Goal: Complete application form: Complete application form

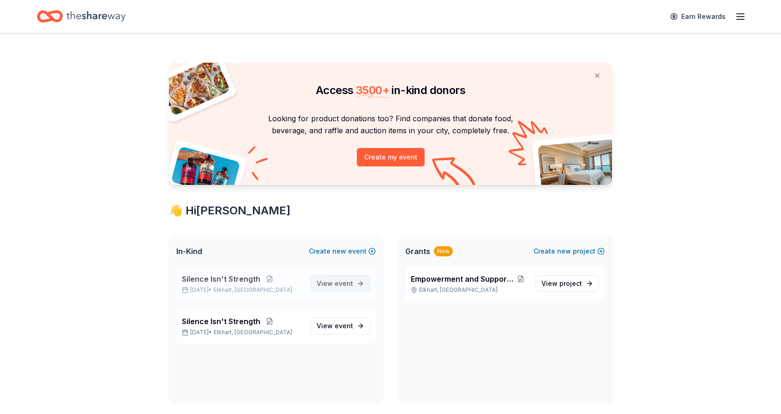
click at [346, 286] on span "event" at bounding box center [343, 284] width 18 height 8
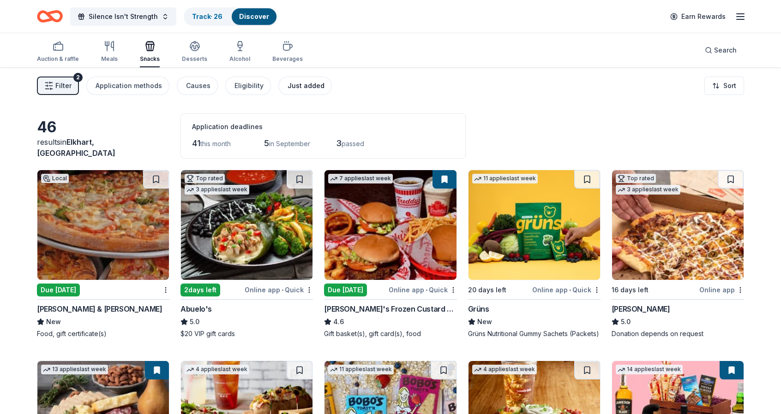
click at [308, 87] on div "Just added" at bounding box center [305, 85] width 37 height 11
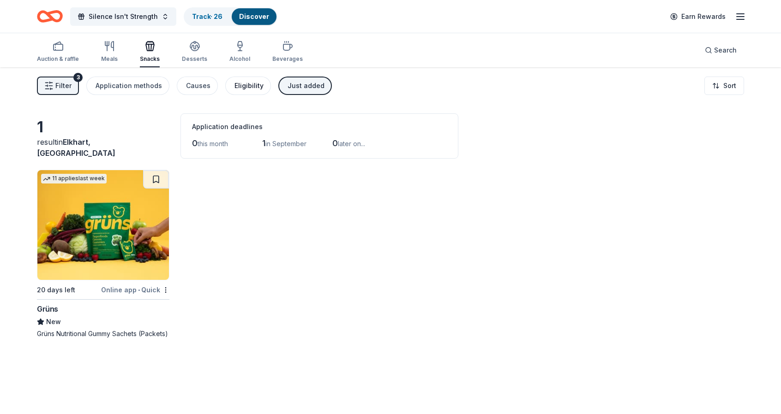
click at [239, 82] on div "Eligibility" at bounding box center [248, 85] width 29 height 11
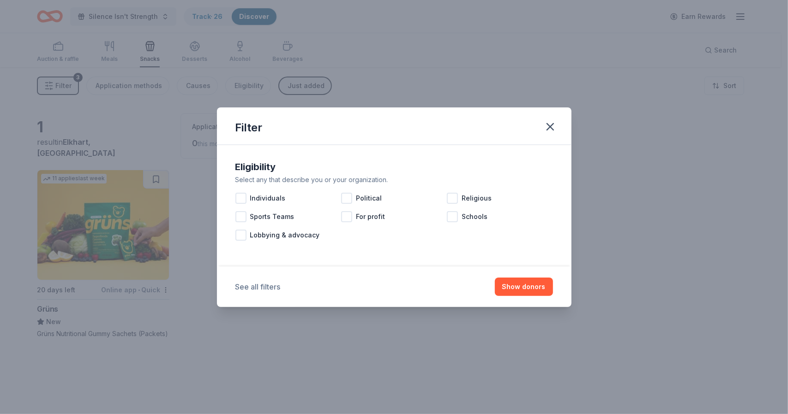
click at [273, 282] on button "See all filters" at bounding box center [257, 286] width 45 height 11
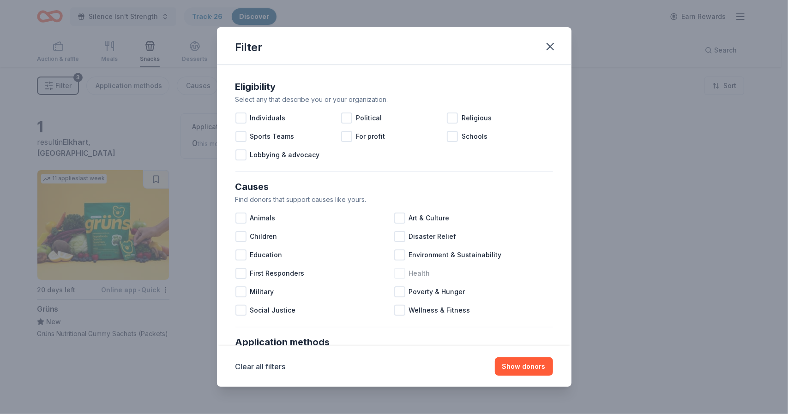
click at [397, 269] on div at bounding box center [399, 273] width 11 height 11
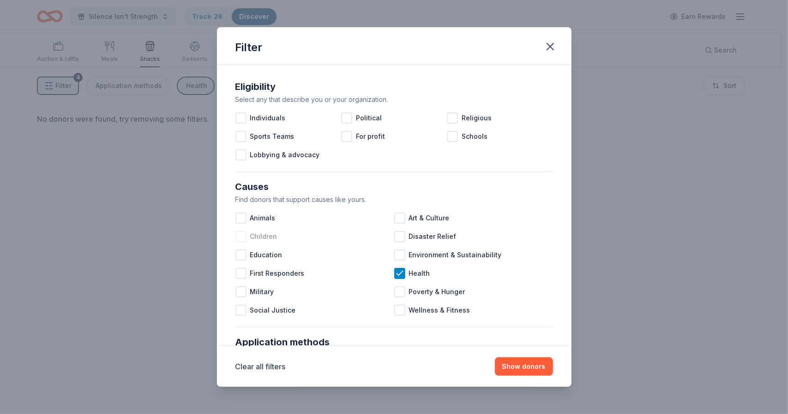
click at [240, 235] on div at bounding box center [240, 236] width 11 height 11
click at [241, 252] on div at bounding box center [240, 255] width 11 height 11
click at [244, 291] on div at bounding box center [240, 291] width 11 height 11
click at [394, 308] on div at bounding box center [399, 310] width 11 height 11
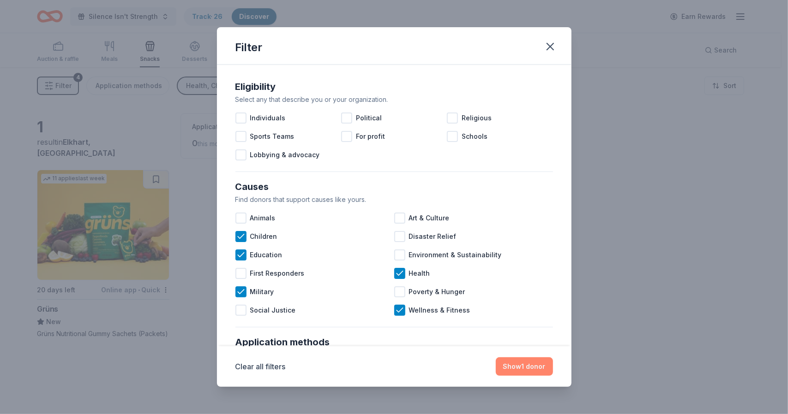
click at [524, 366] on button "Show 1 donor" at bounding box center [523, 367] width 57 height 18
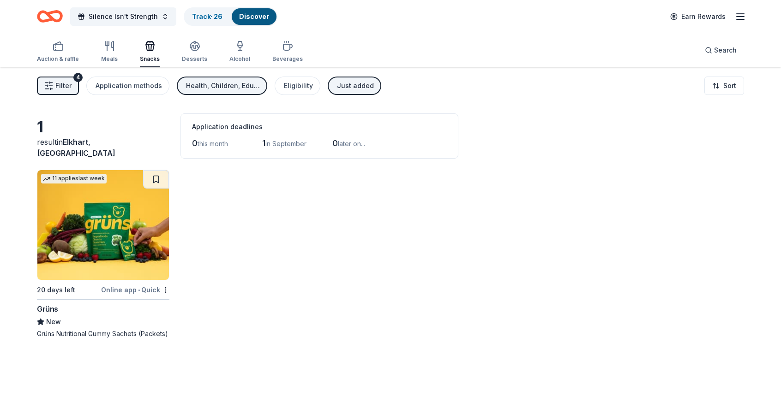
click at [342, 82] on div "Just added" at bounding box center [355, 85] width 37 height 11
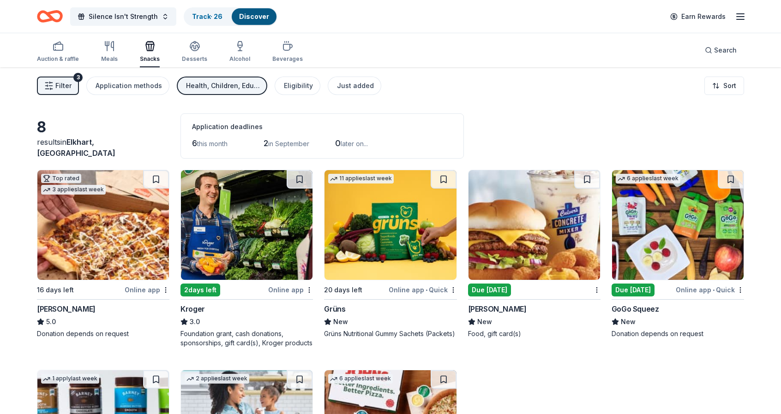
click at [685, 348] on div "Top rated 3 applies last week 16 days left Online app [PERSON_NAME] 5.0 Donatio…" at bounding box center [390, 359] width 707 height 378
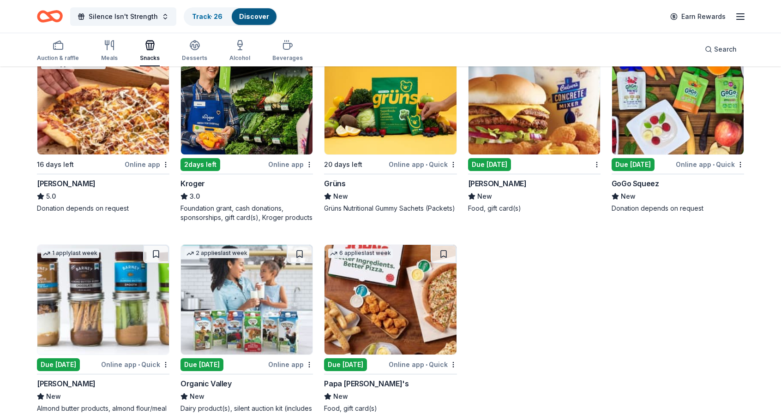
scroll to position [151, 0]
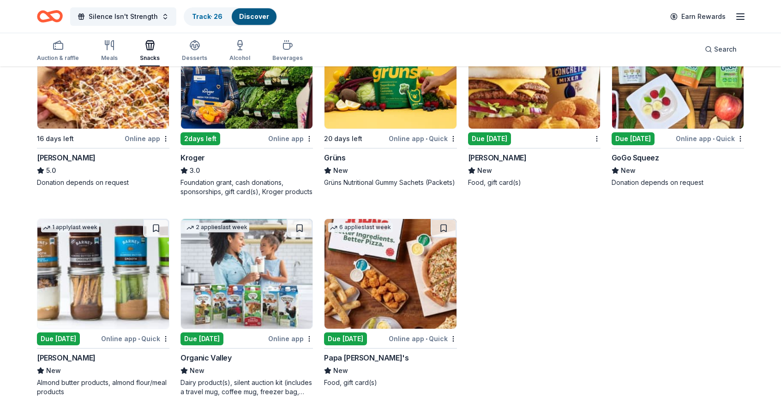
click at [112, 335] on div "Online app • Quick" at bounding box center [135, 339] width 68 height 12
click at [677, 103] on img at bounding box center [677, 74] width 131 height 110
click at [108, 50] on icon "button" at bounding box center [109, 45] width 11 height 11
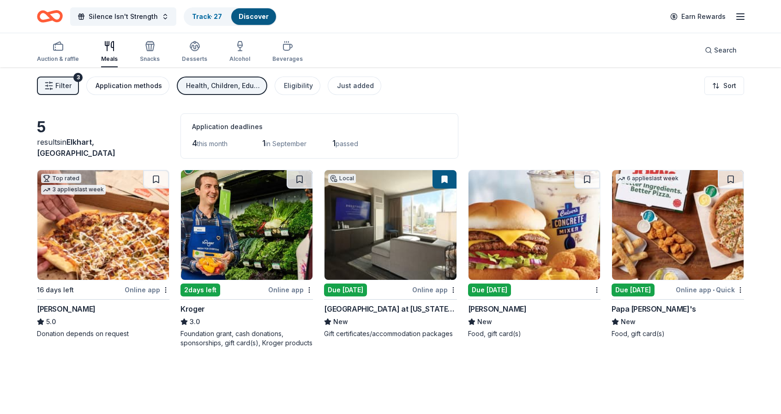
click at [149, 83] on div "Application methods" at bounding box center [128, 85] width 66 height 11
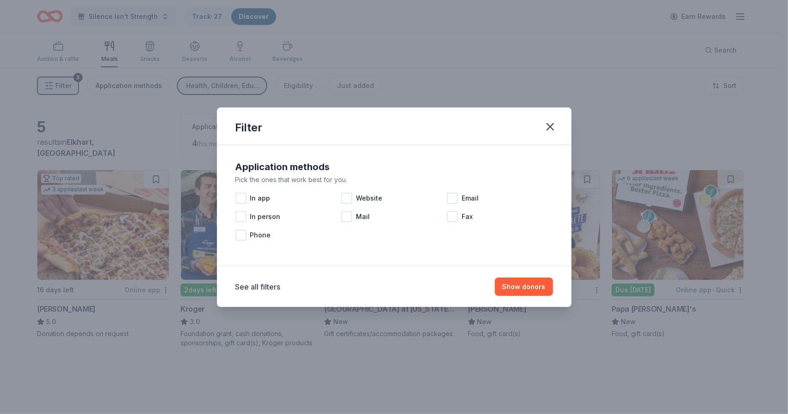
click at [149, 83] on div "Filter Application methods Pick the ones that work best for you. In app Website…" at bounding box center [394, 207] width 788 height 414
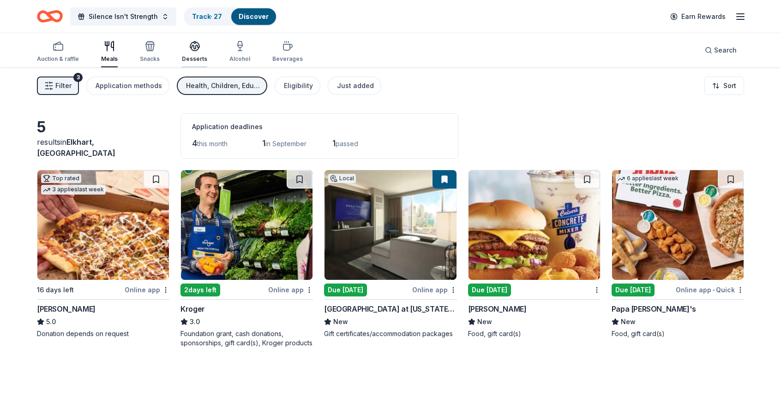
click at [193, 48] on icon "button" at bounding box center [194, 45] width 9 height 7
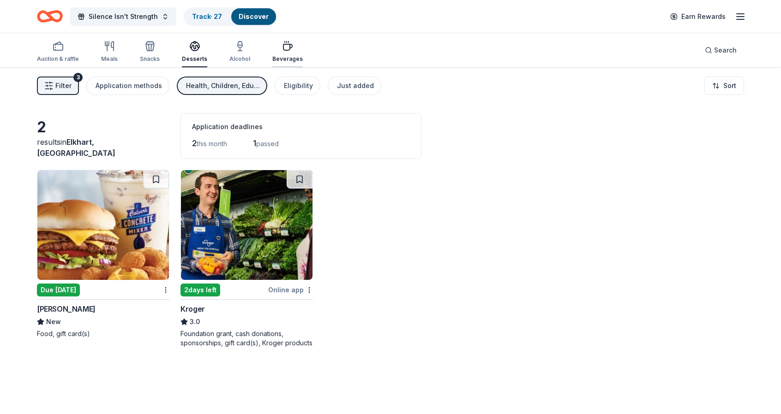
click at [282, 48] on icon "button" at bounding box center [287, 46] width 11 height 11
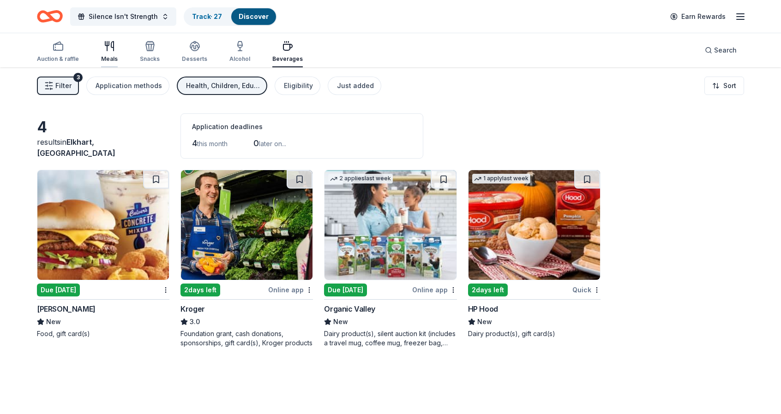
click at [104, 54] on div "Meals" at bounding box center [109, 52] width 17 height 22
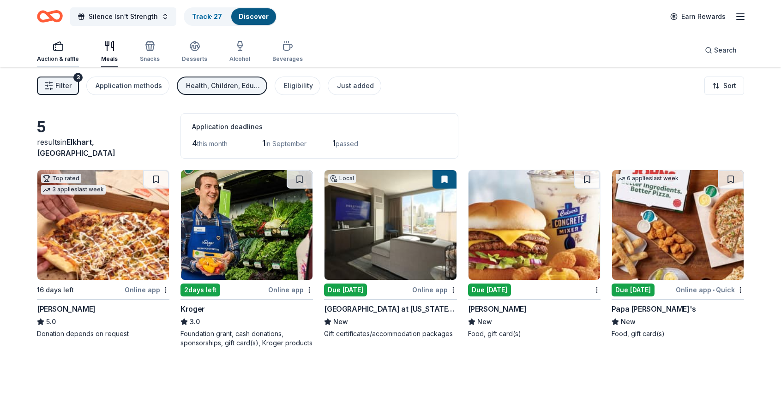
click at [51, 51] on div "button" at bounding box center [58, 46] width 42 height 11
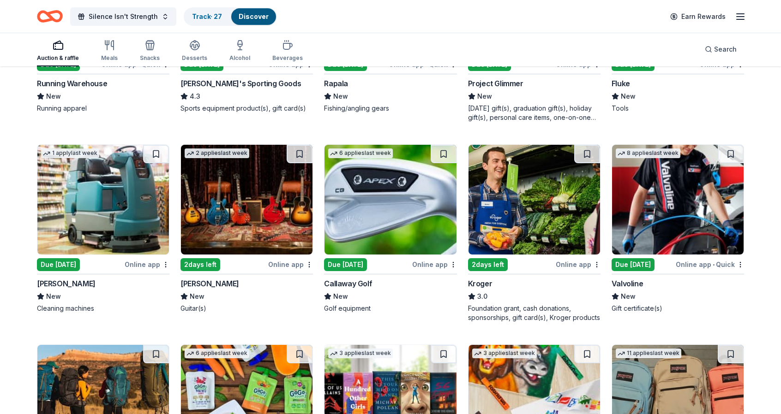
scroll to position [627, 0]
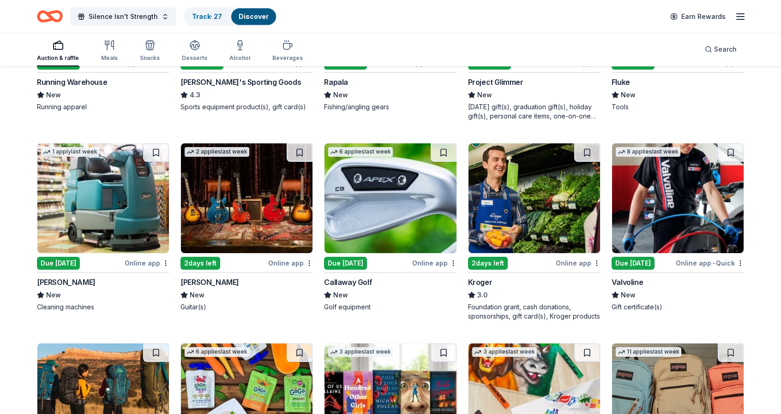
click at [226, 193] on img at bounding box center [246, 198] width 131 height 110
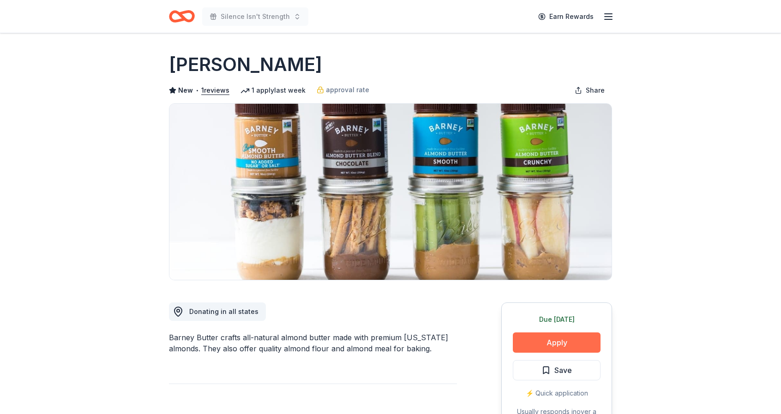
click at [544, 343] on button "Apply" at bounding box center [557, 343] width 88 height 20
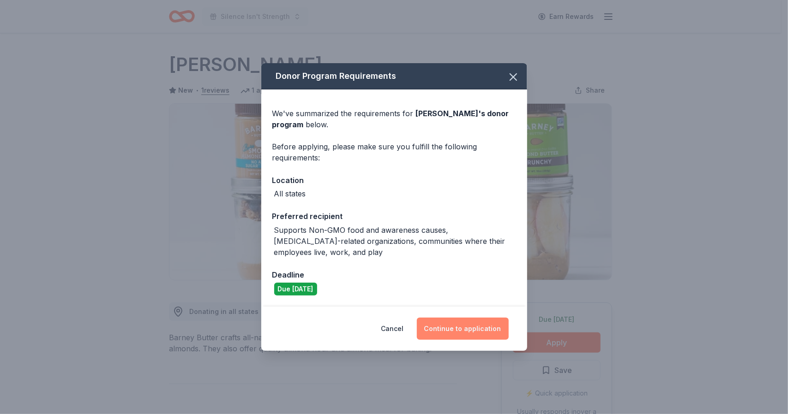
click at [473, 324] on button "Continue to application" at bounding box center [463, 329] width 92 height 22
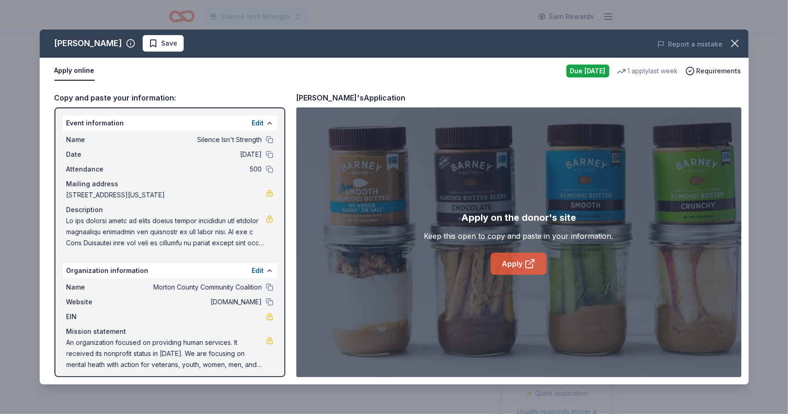
click at [512, 263] on link "Apply" at bounding box center [518, 264] width 56 height 22
click at [523, 261] on link "Apply" at bounding box center [518, 264] width 56 height 22
click at [149, 39] on span "Save" at bounding box center [163, 43] width 29 height 11
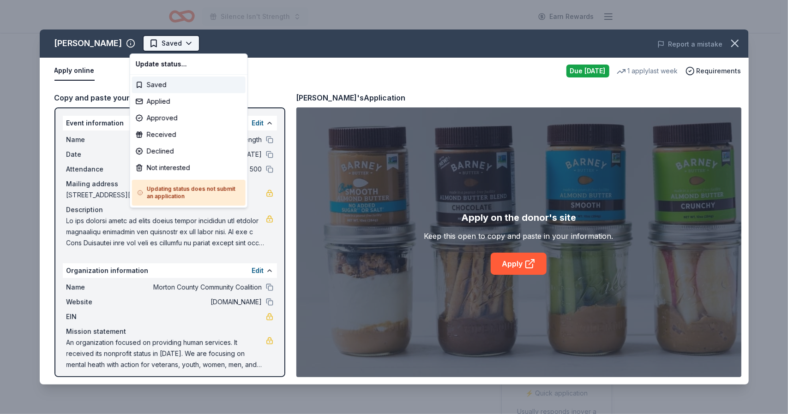
click at [156, 42] on html "Silence Isn't Strength Earn Rewards Due today Share Barney Butter New • 1 revie…" at bounding box center [394, 207] width 788 height 414
click at [161, 101] on div "Applied" at bounding box center [188, 101] width 113 height 17
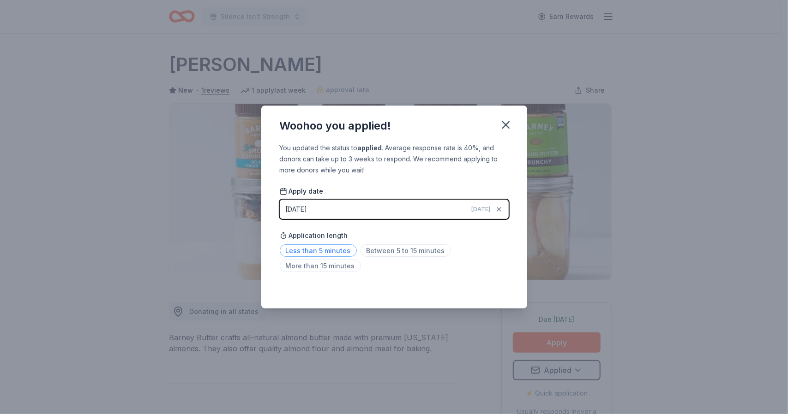
click at [330, 251] on span "Less than 5 minutes" at bounding box center [318, 251] width 77 height 12
click at [504, 121] on icon "button" at bounding box center [505, 125] width 13 height 13
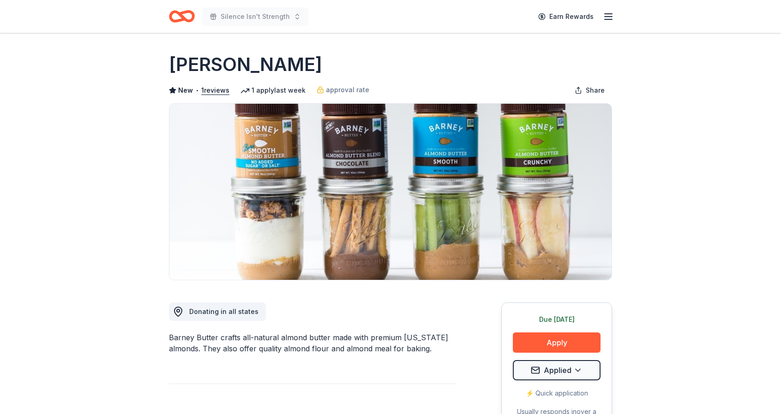
click at [606, 17] on icon "button" at bounding box center [608, 16] width 11 height 11
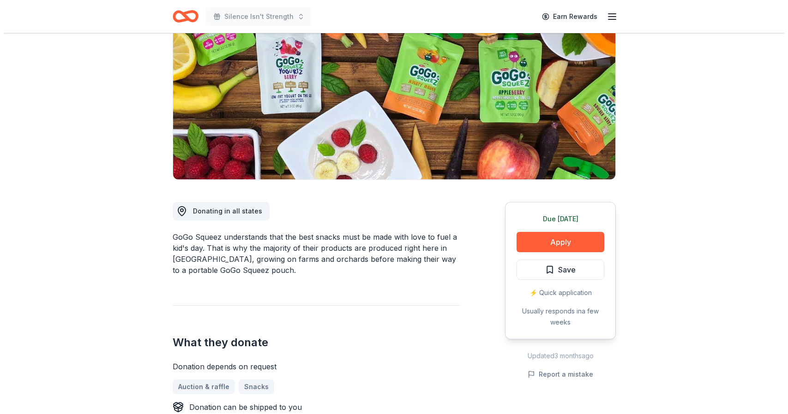
scroll to position [74, 0]
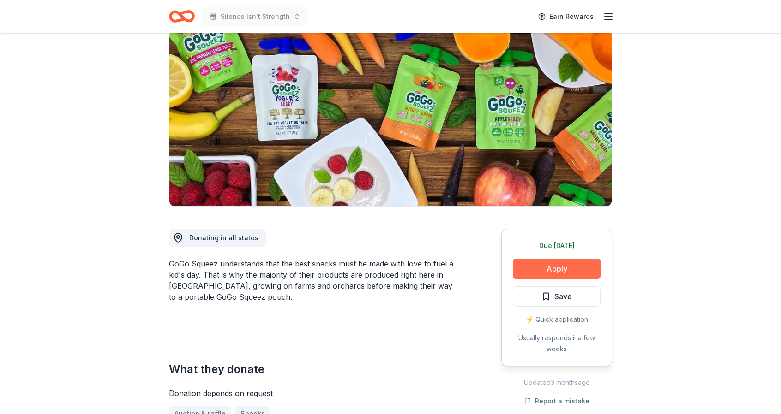
click at [564, 263] on button "Apply" at bounding box center [557, 269] width 88 height 20
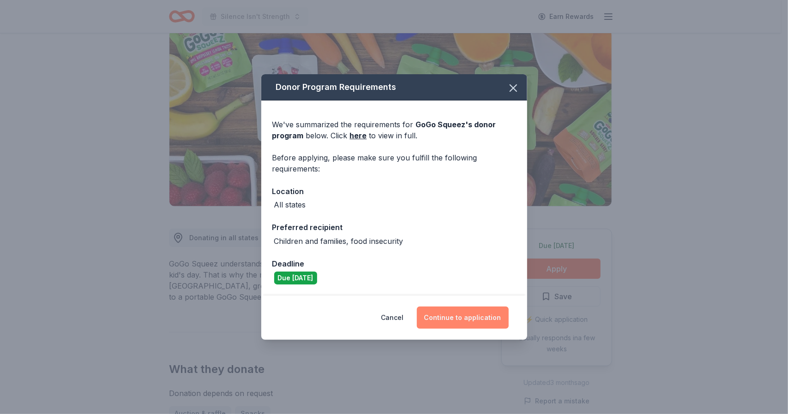
click at [446, 320] on button "Continue to application" at bounding box center [463, 318] width 92 height 22
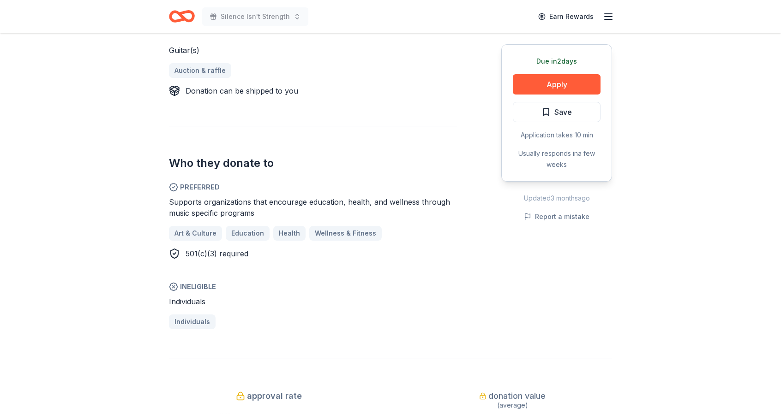
scroll to position [388, 0]
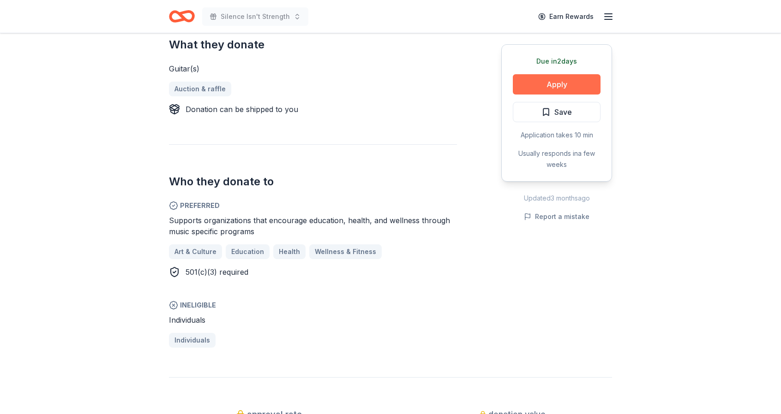
click at [536, 86] on button "Apply" at bounding box center [557, 84] width 88 height 20
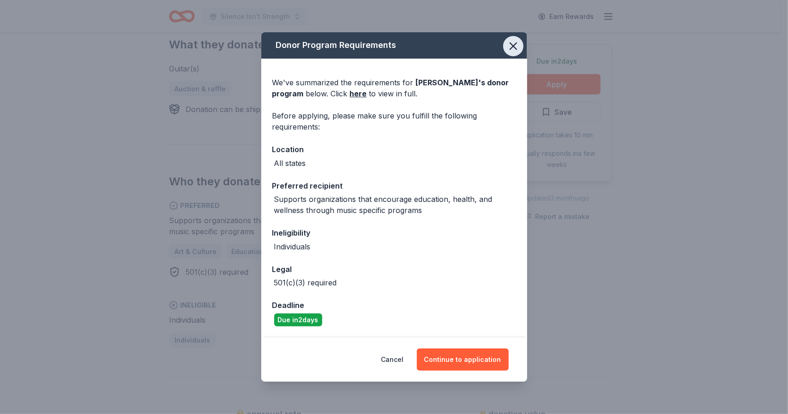
click at [514, 48] on icon "button" at bounding box center [513, 46] width 6 height 6
